Goal: Information Seeking & Learning: Learn about a topic

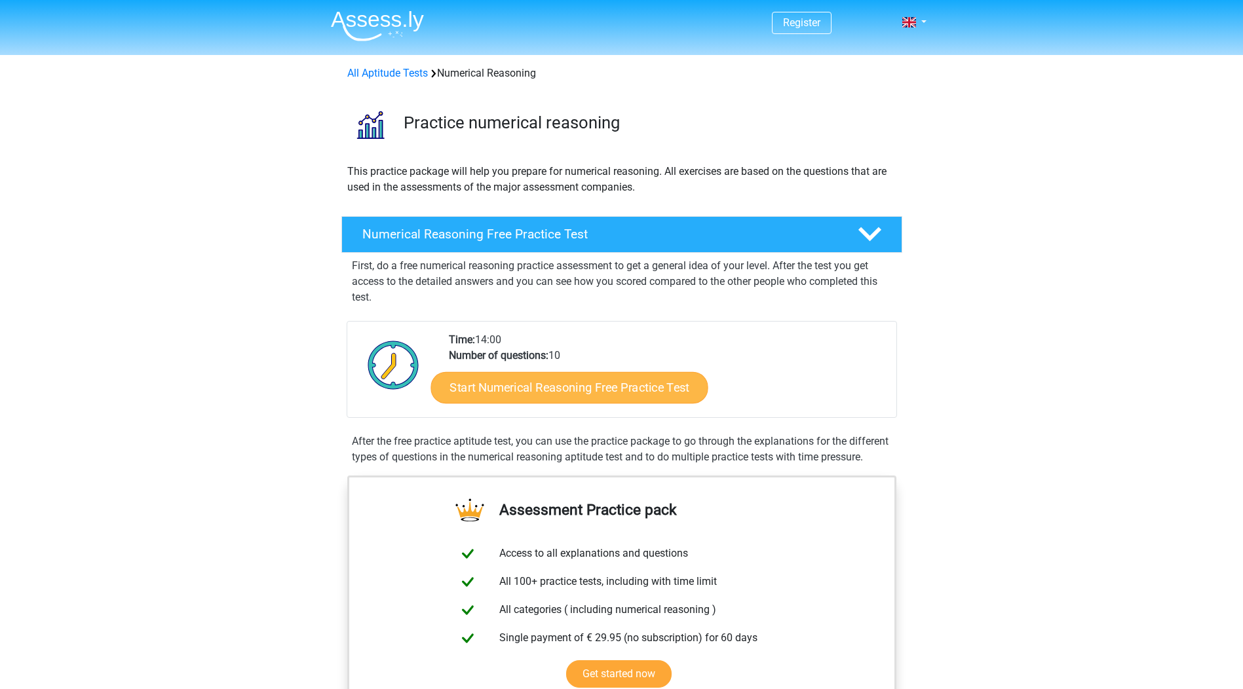
scroll to position [197, 0]
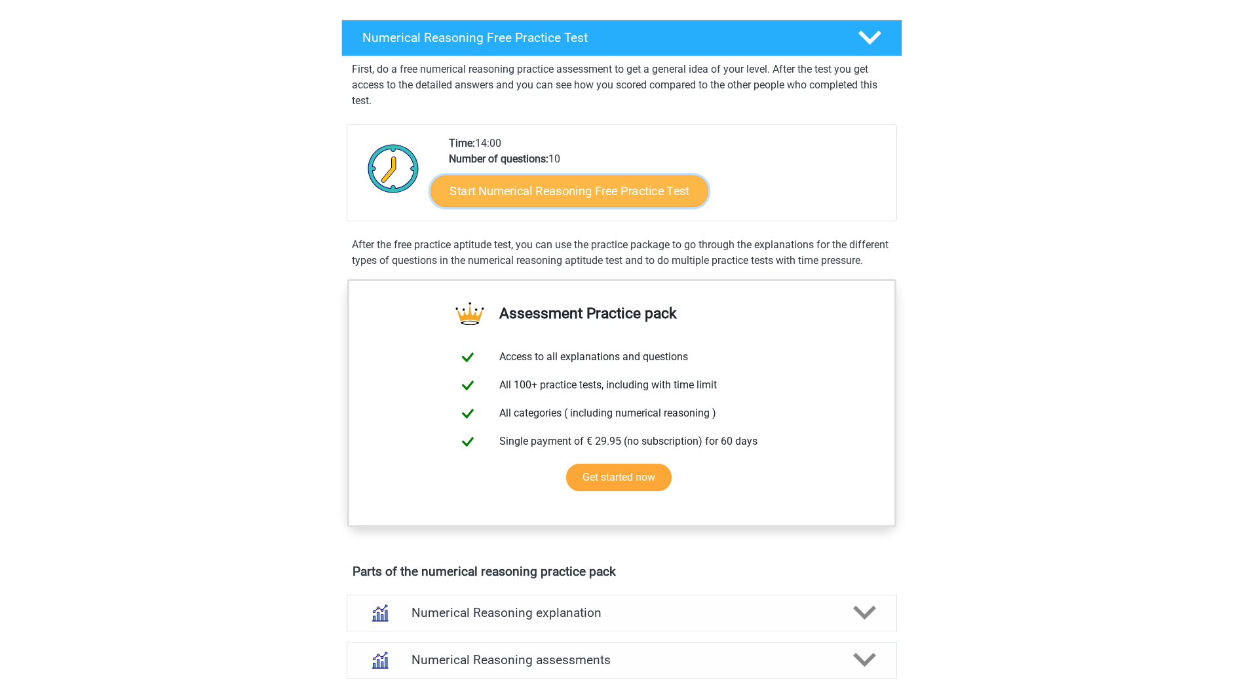
click at [571, 187] on link "Start Numerical Reasoning Free Practice Test" at bounding box center [569, 190] width 277 height 31
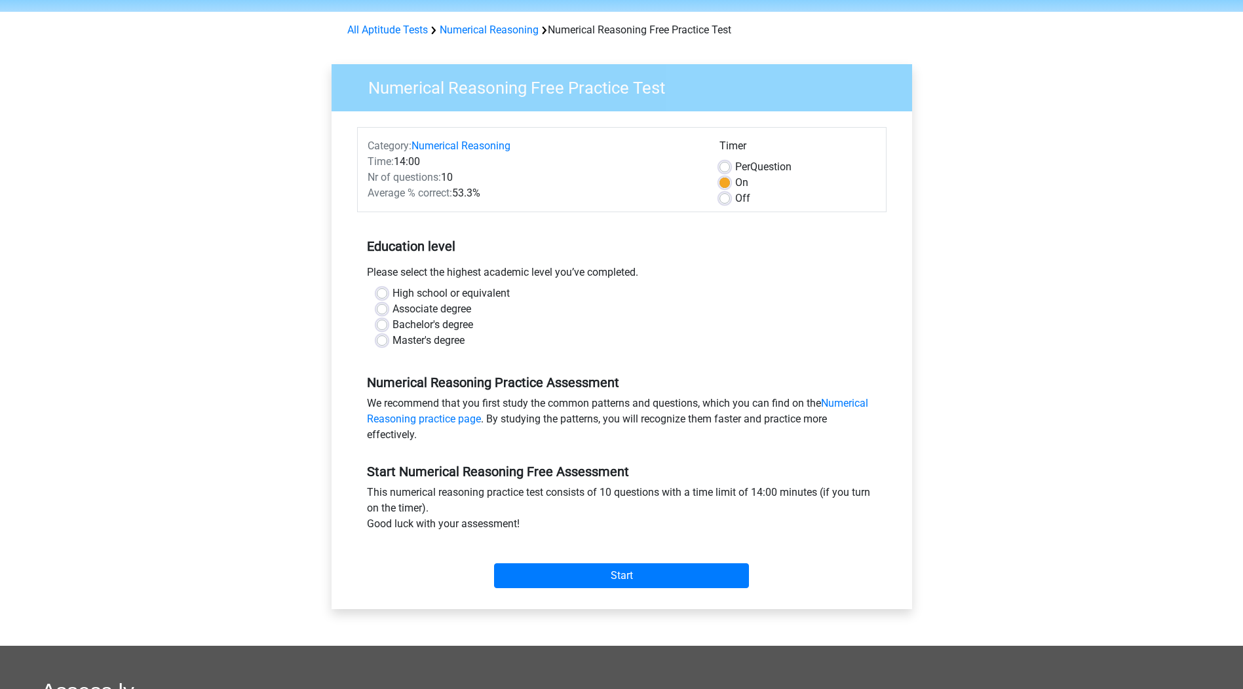
scroll to position [66, 0]
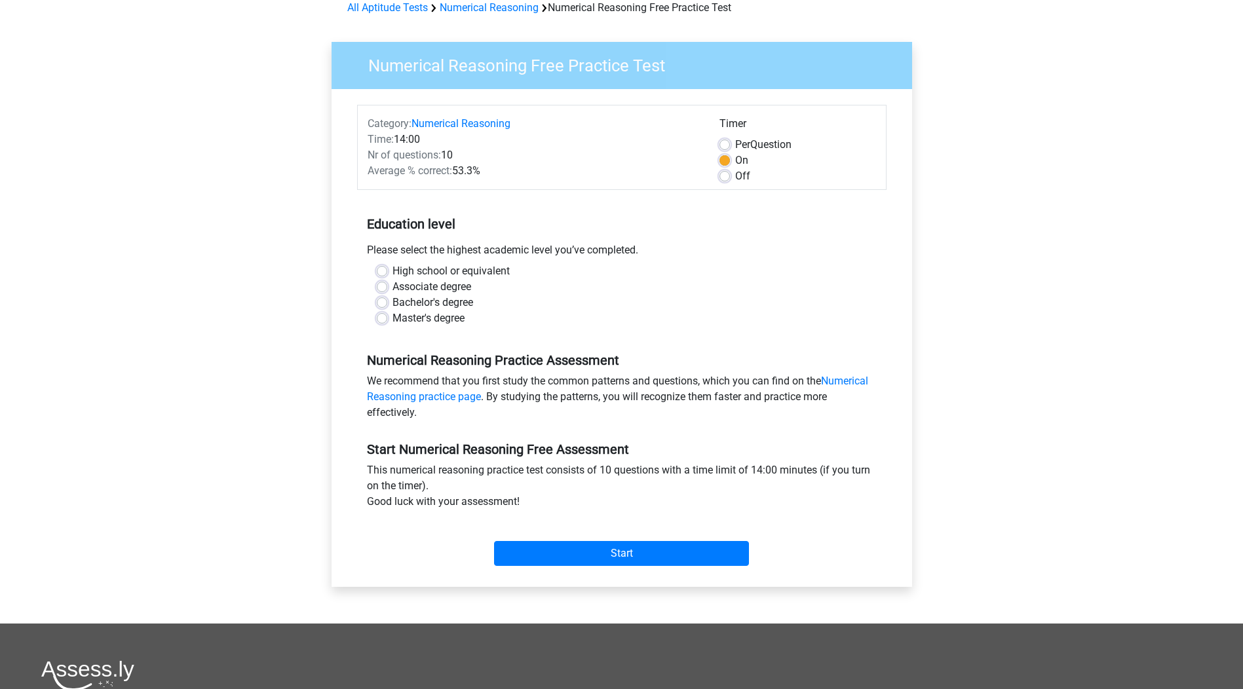
drag, startPoint x: 381, startPoint y: 269, endPoint x: 400, endPoint y: 282, distance: 23.3
click at [393, 271] on label "High school or equivalent" at bounding box center [451, 271] width 117 height 16
click at [385, 271] on input "High school or equivalent" at bounding box center [382, 269] width 10 height 13
radio input "true"
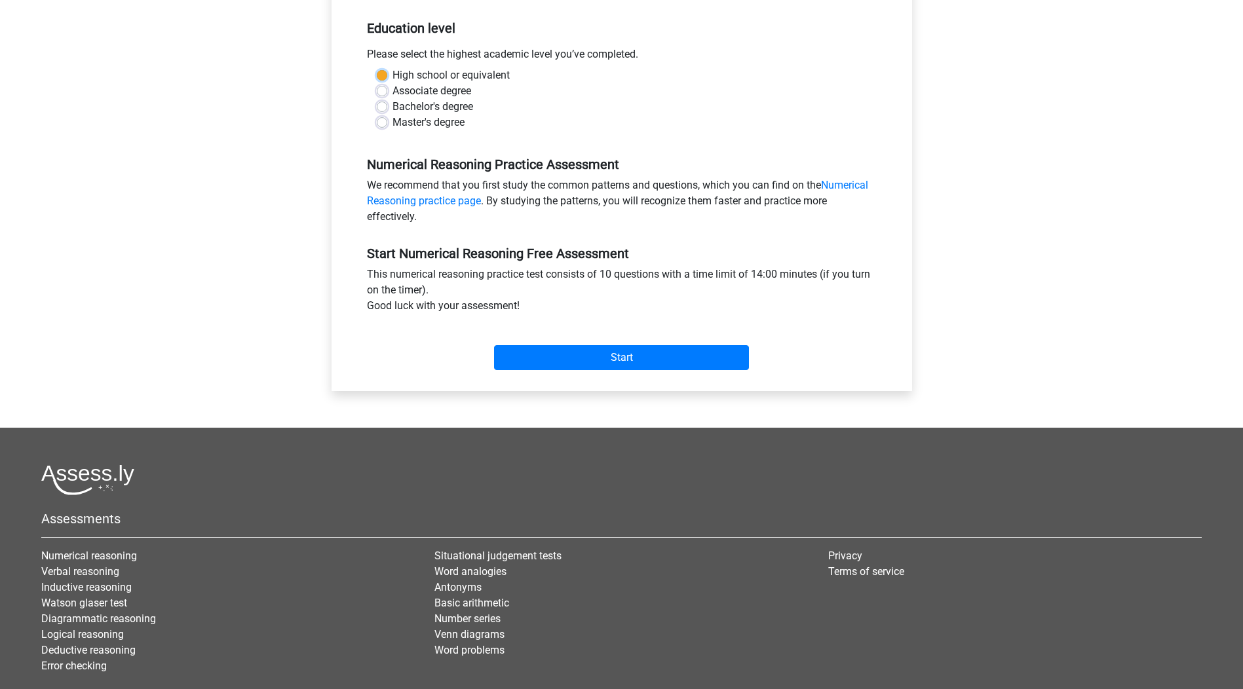
scroll to position [262, 0]
click at [617, 354] on input "Start" at bounding box center [621, 357] width 255 height 25
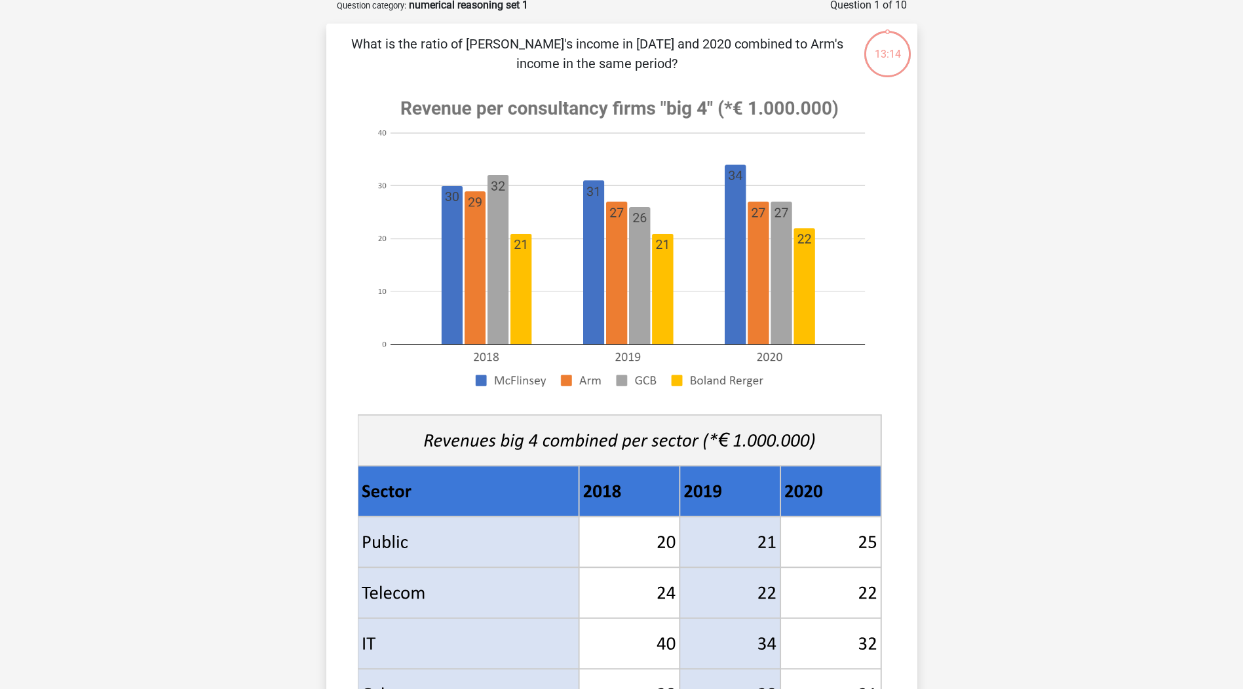
scroll to position [66, 0]
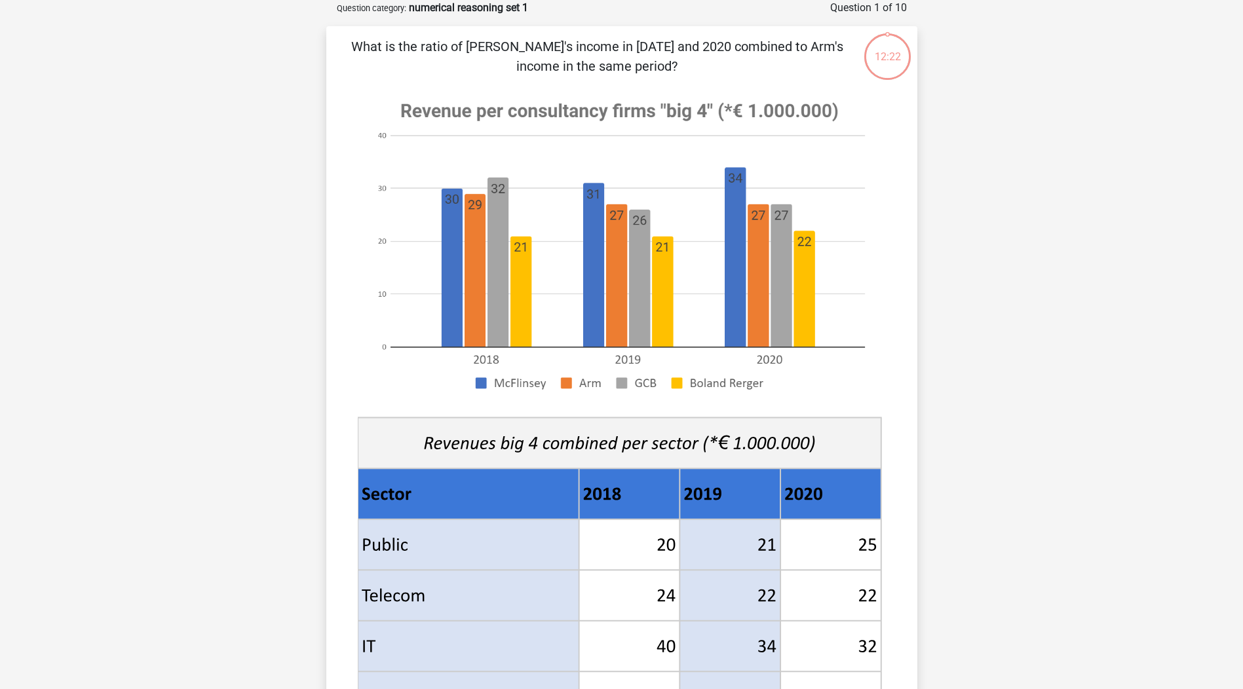
click at [590, 202] on image at bounding box center [620, 245] width 524 height 319
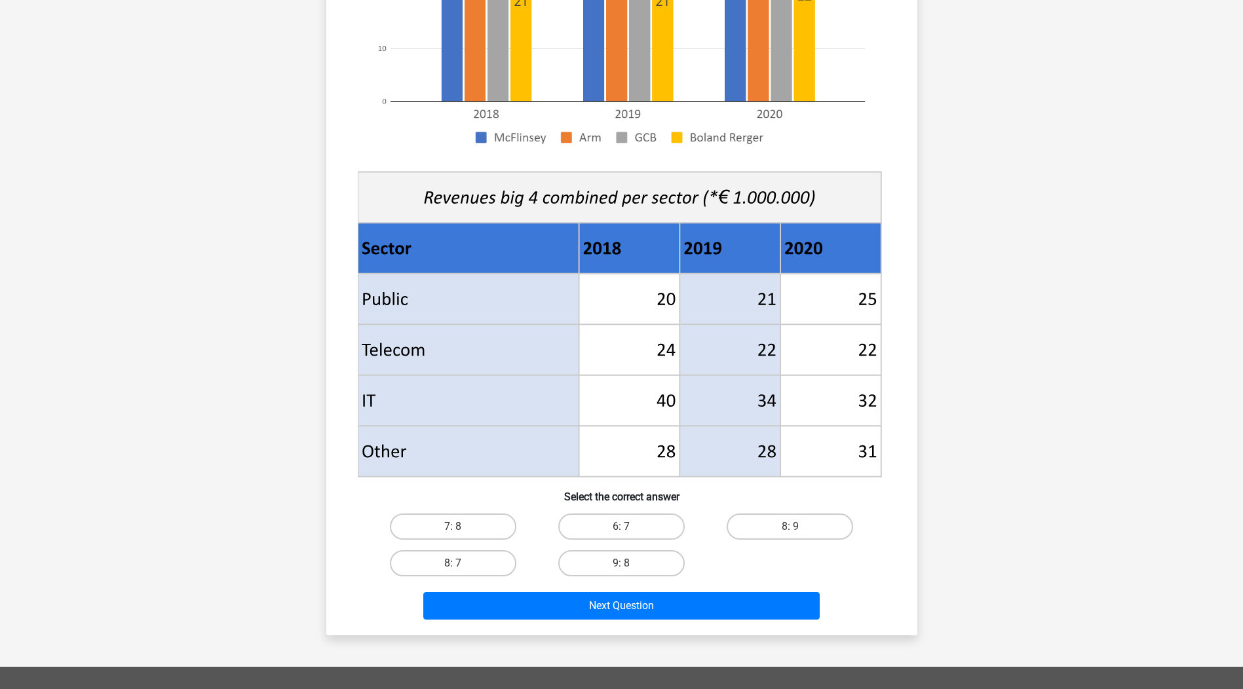
scroll to position [459, 0]
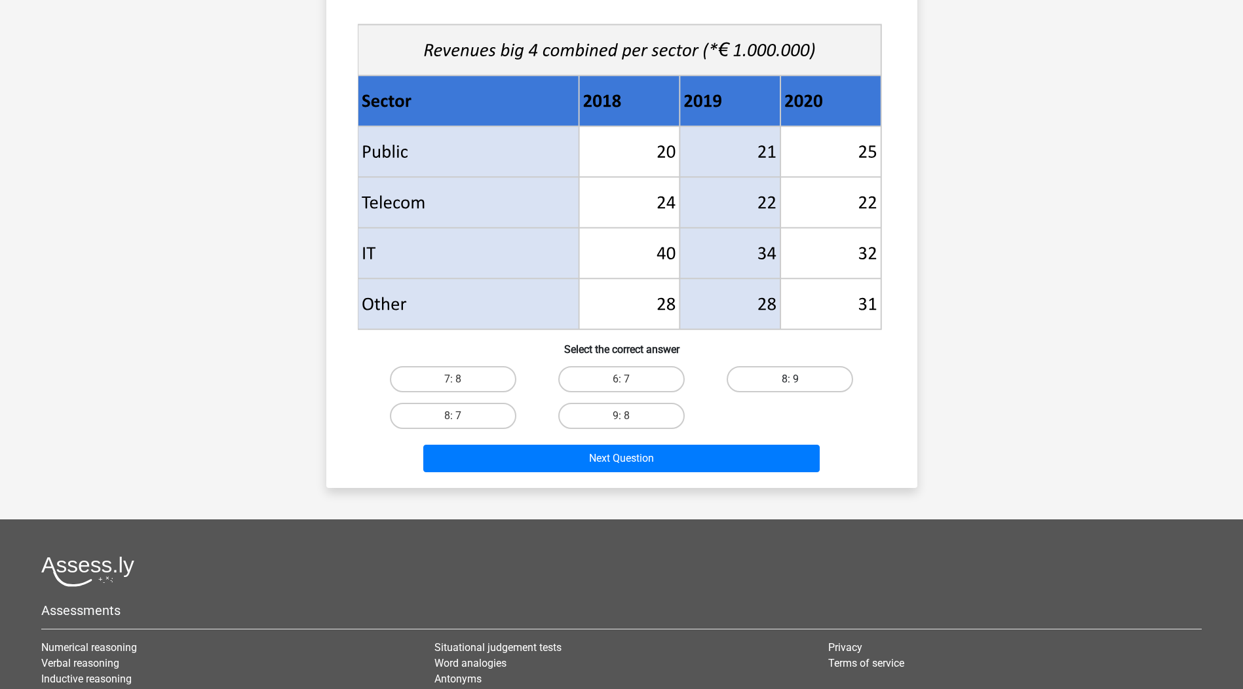
click at [781, 375] on label "8: 9" at bounding box center [790, 379] width 126 height 26
click at [790, 379] on input "8: 9" at bounding box center [794, 383] width 9 height 9
radio input "true"
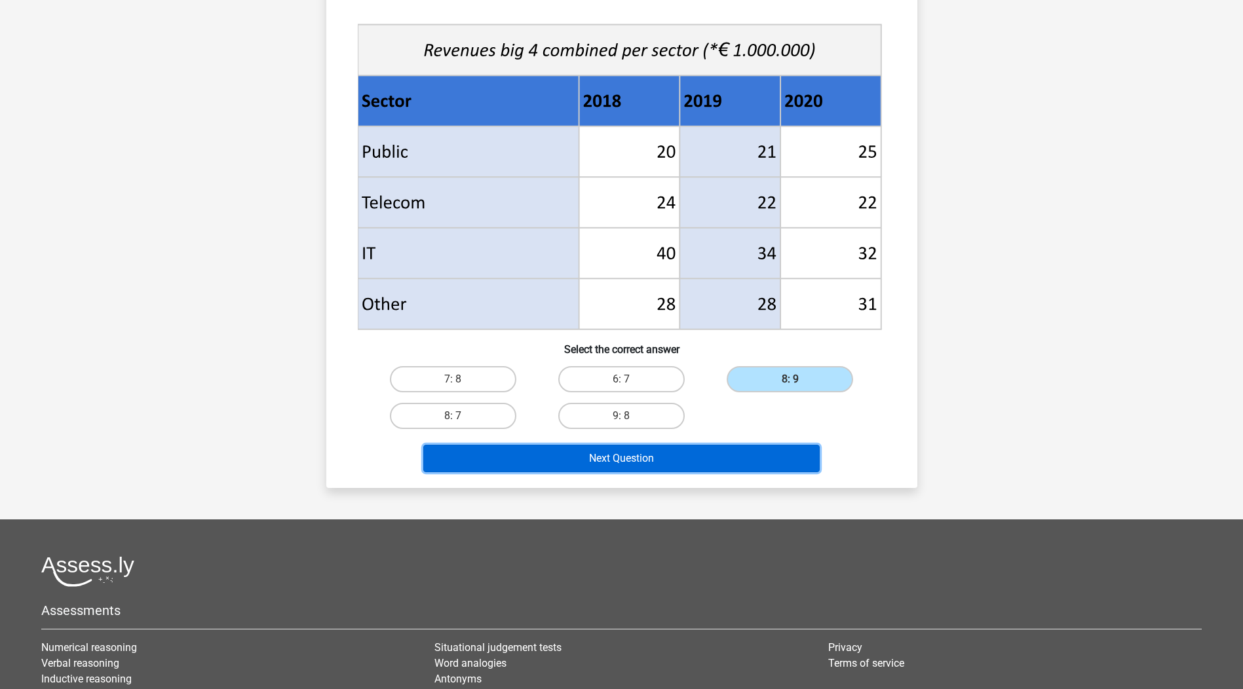
click at [624, 464] on button "Next Question" at bounding box center [621, 459] width 396 height 28
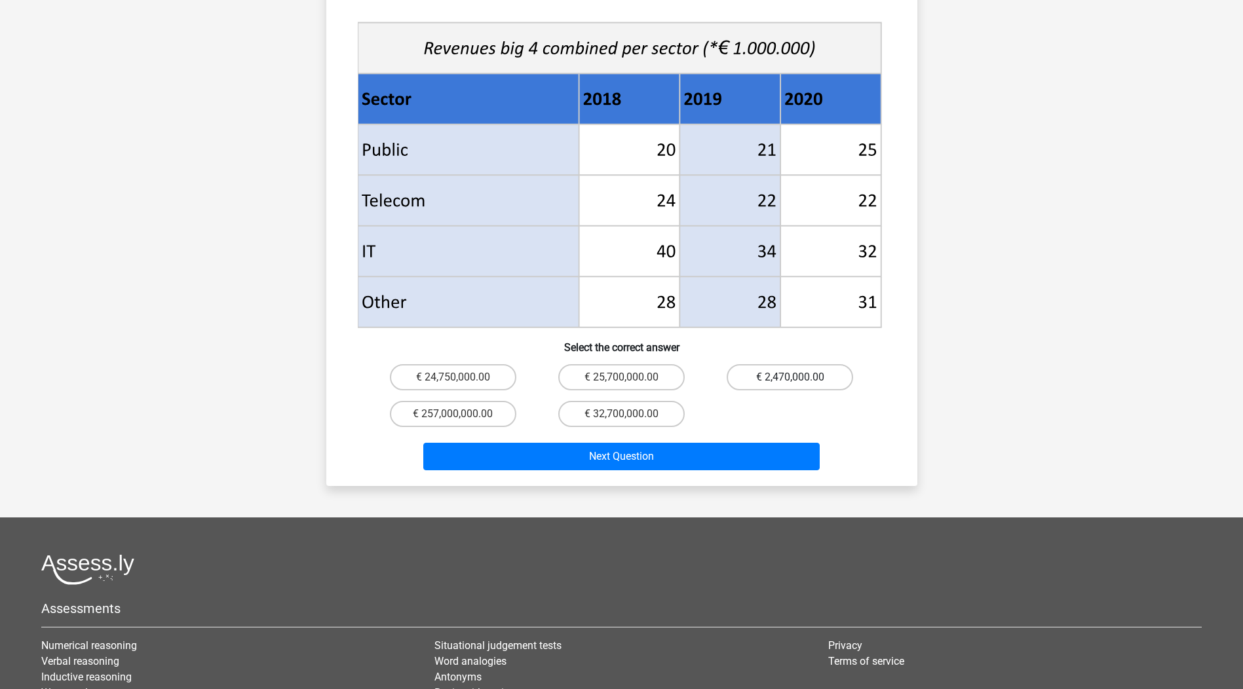
scroll to position [524, 0]
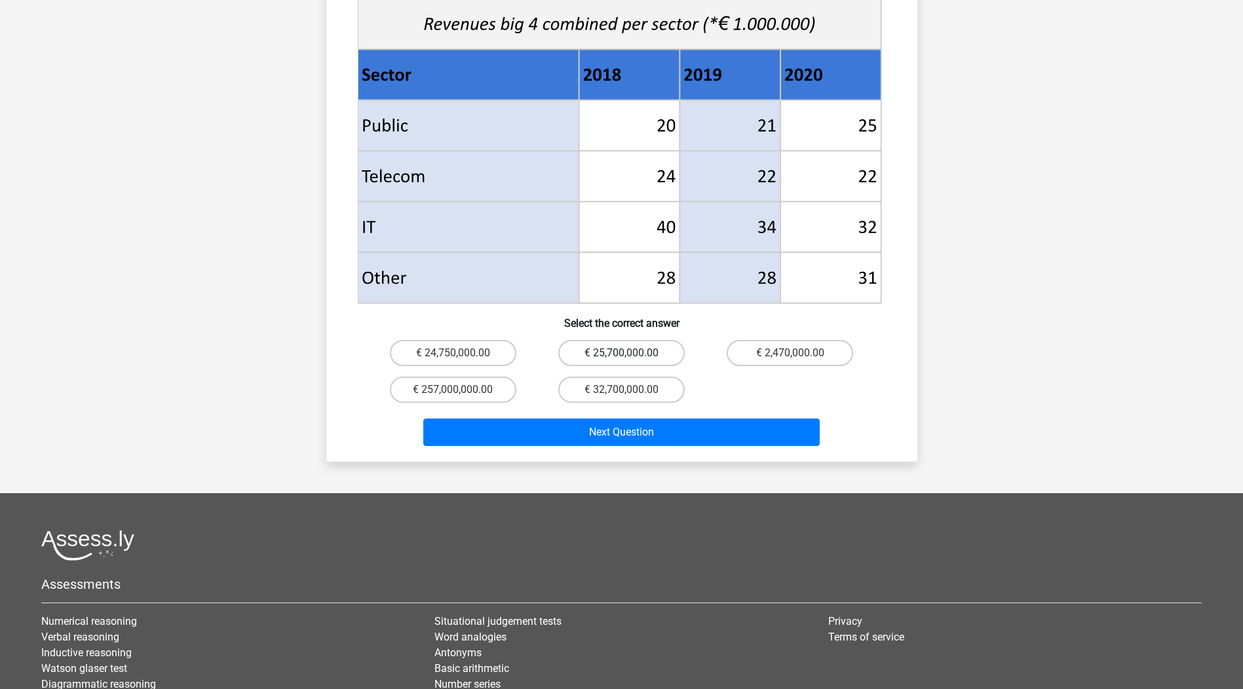
click at [606, 340] on label "€ 25,700,000.00" at bounding box center [621, 353] width 126 height 26
click at [621, 353] on input "€ 25,700,000.00" at bounding box center [625, 357] width 9 height 9
radio input "true"
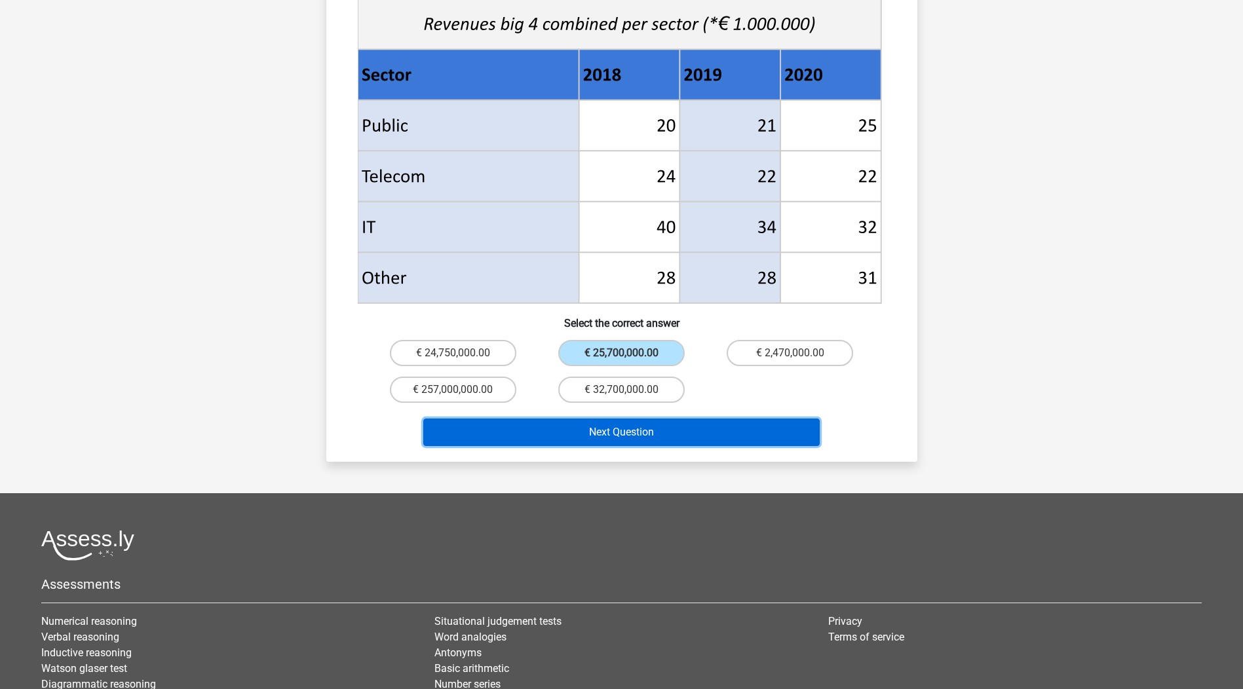
click at [634, 419] on button "Next Question" at bounding box center [621, 433] width 396 height 28
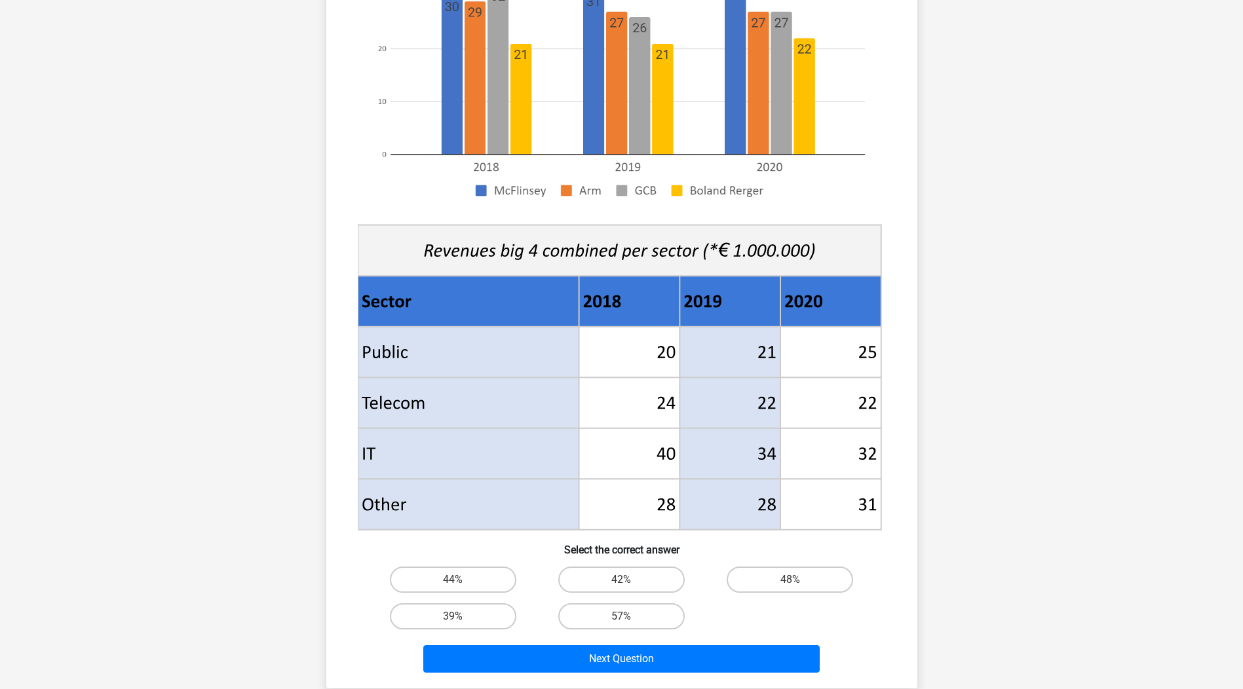
scroll to position [0, 0]
